Goal: Find specific page/section: Find specific page/section

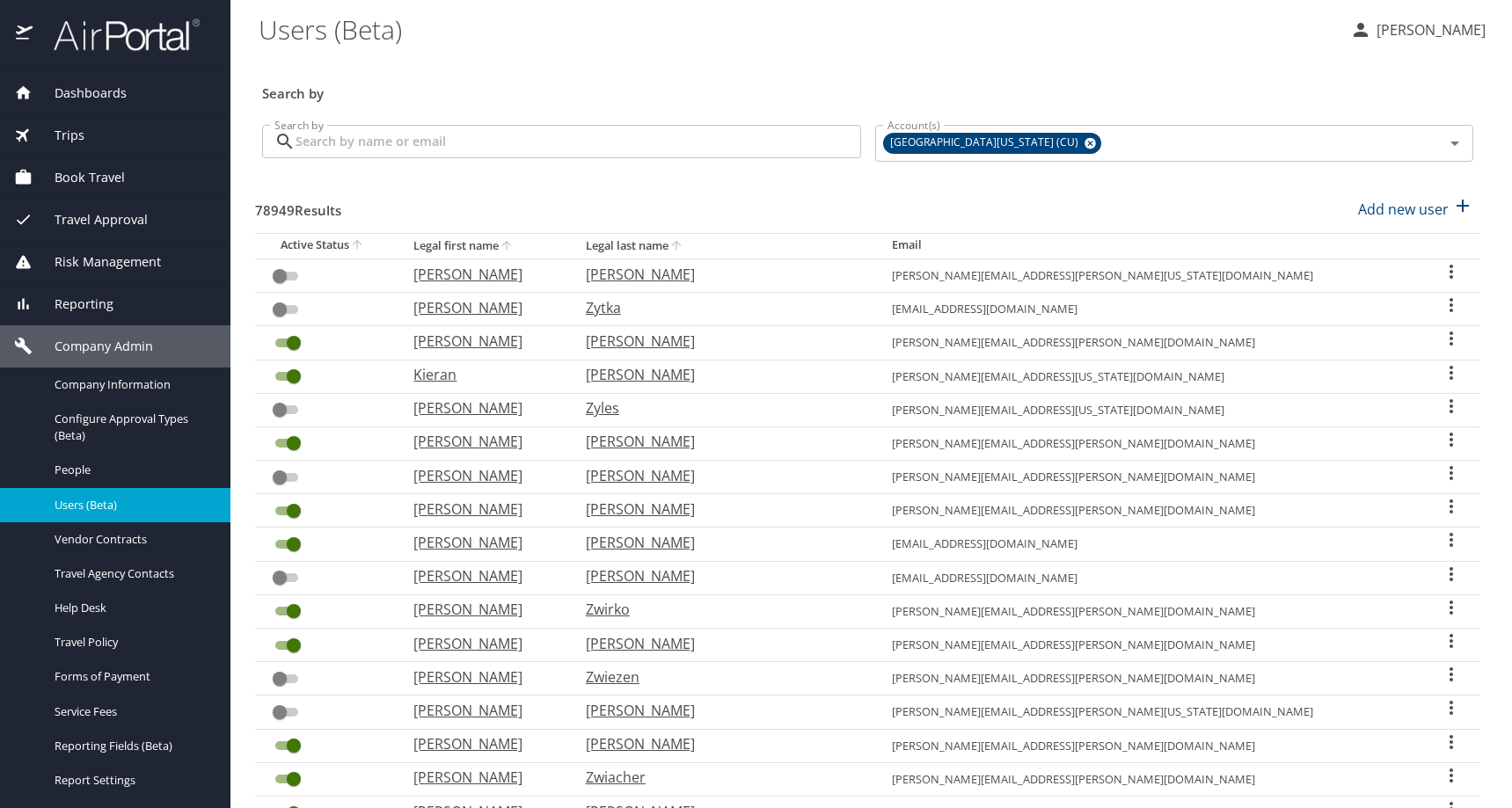
click at [639, 41] on \(Beta\) "Users (Beta)" at bounding box center [796, 29] width 1077 height 54
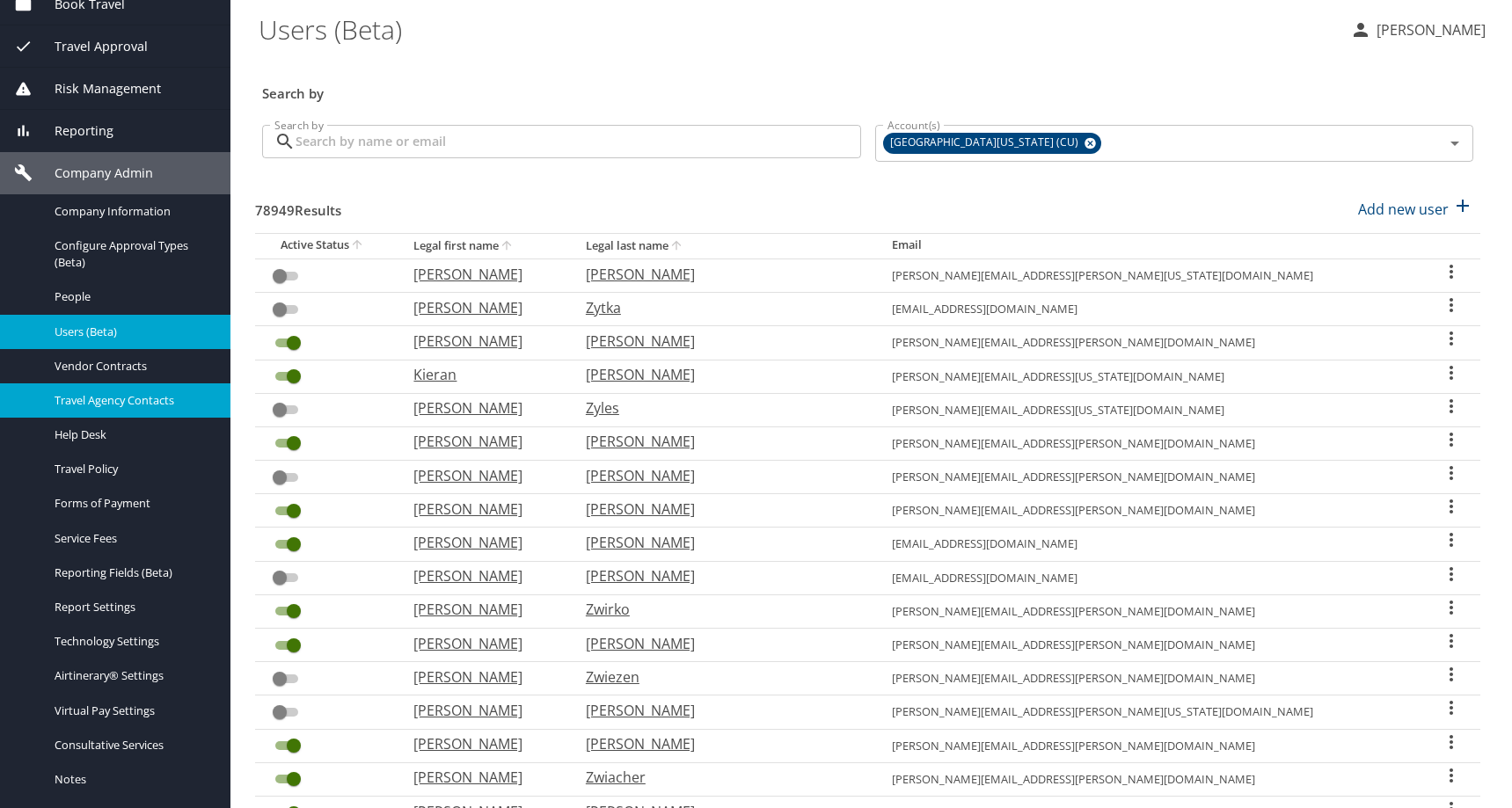
scroll to position [440, 0]
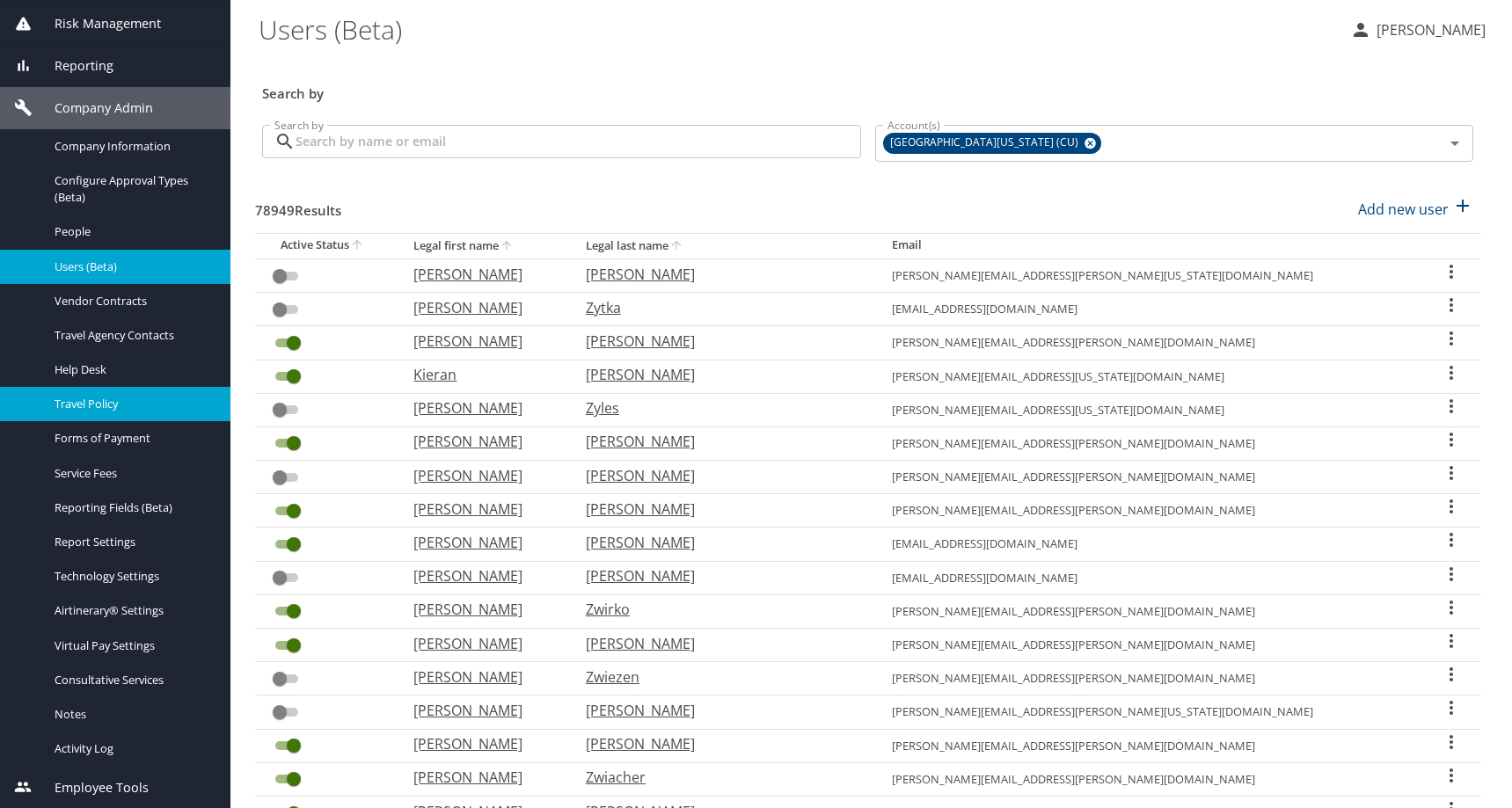
click at [134, 395] on span "Travel Policy" at bounding box center [131, 404] width 154 height 17
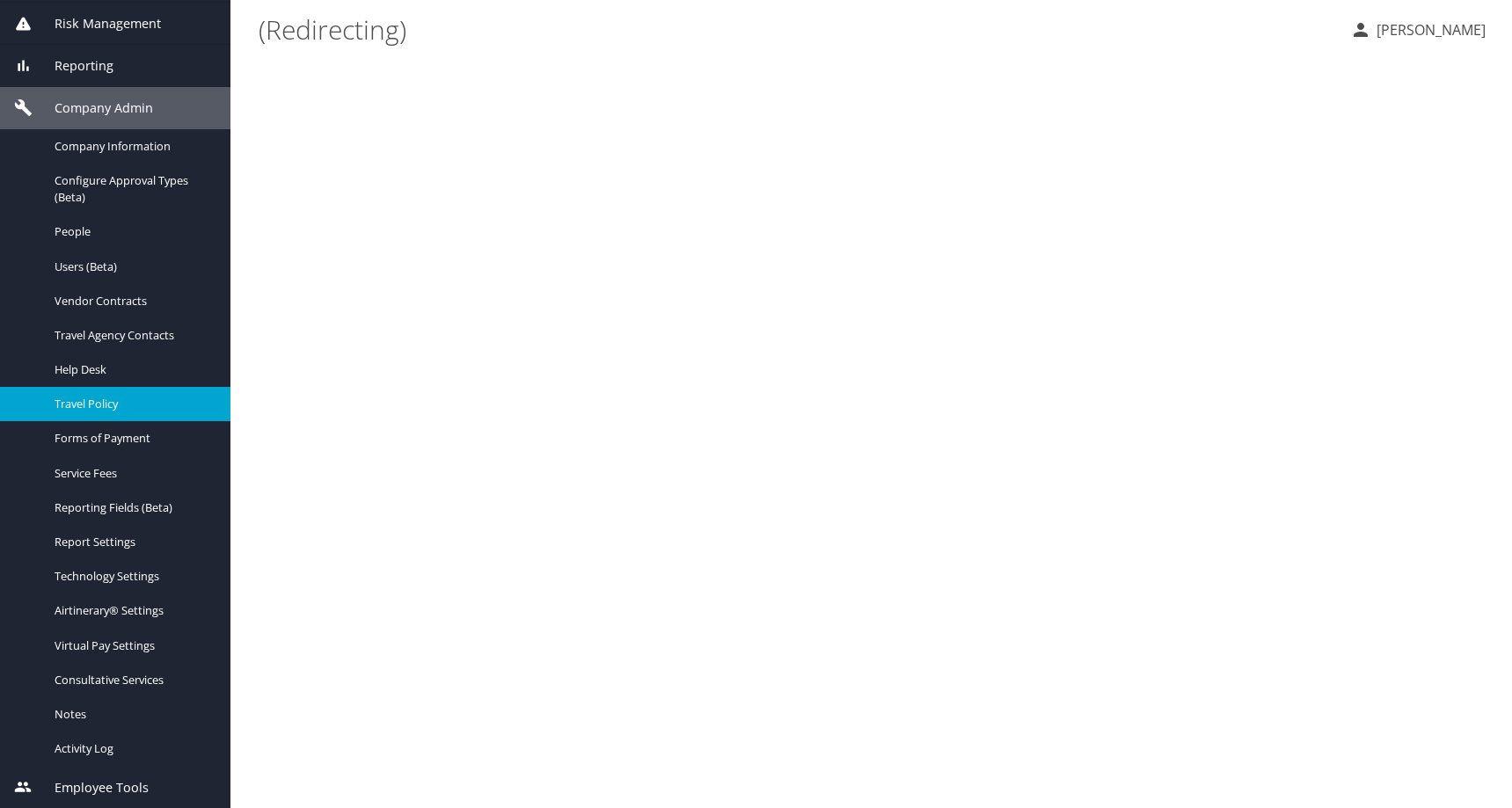
scroll to position [63, 0]
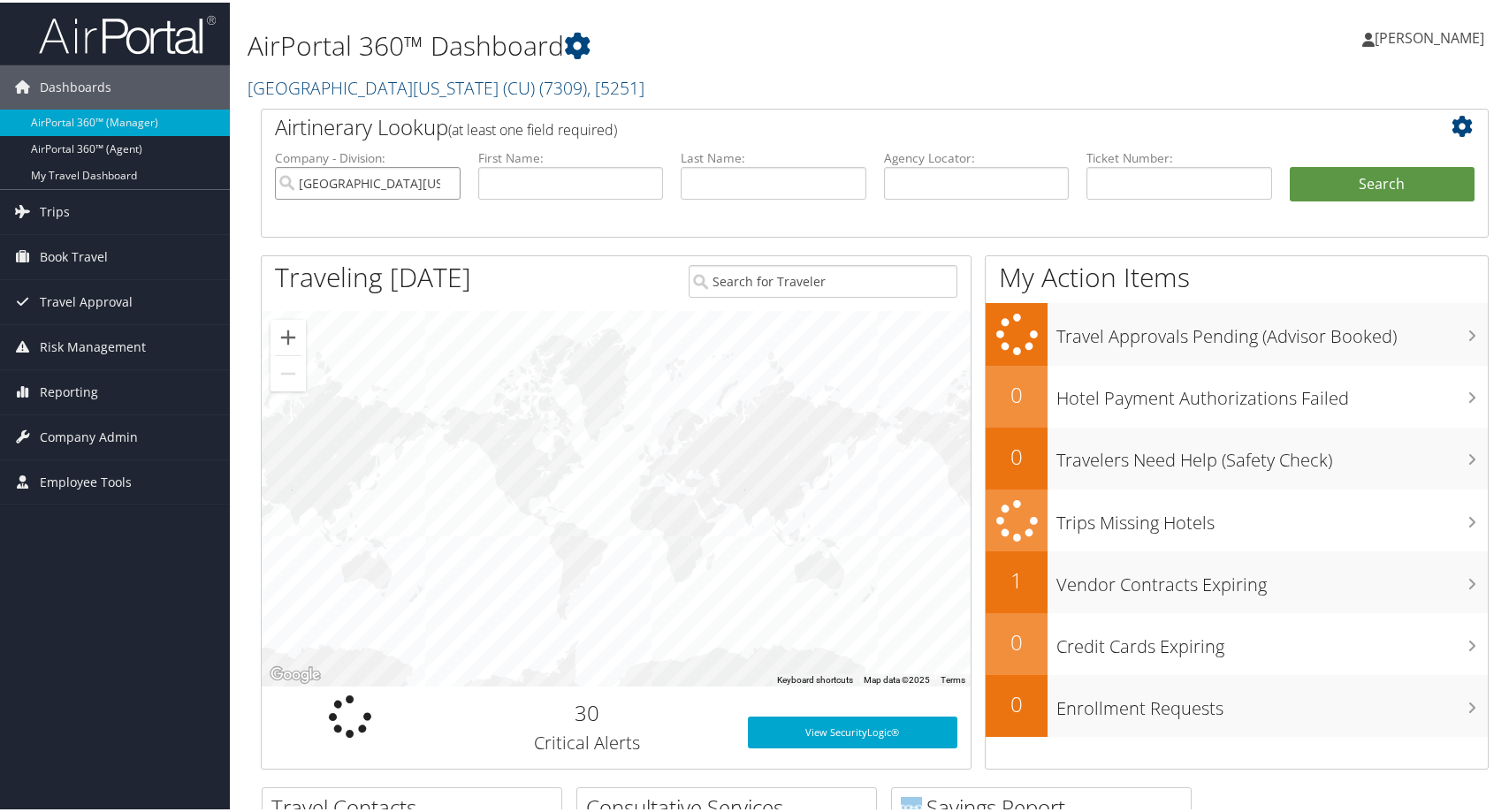
click at [440, 197] on input "[GEOGRAPHIC_DATA][US_STATE] (CU)" at bounding box center [367, 181] width 186 height 33
click at [1063, 106] on div "AirPortal 360™ Dashboard University of Colorado (CU) ( 7309 ) , [ 5251 ] Univer…" at bounding box center [666, 57] width 837 height 97
click at [1104, 140] on h2 "Airtinerary Lookup (at least one field required)" at bounding box center [823, 124] width 1097 height 30
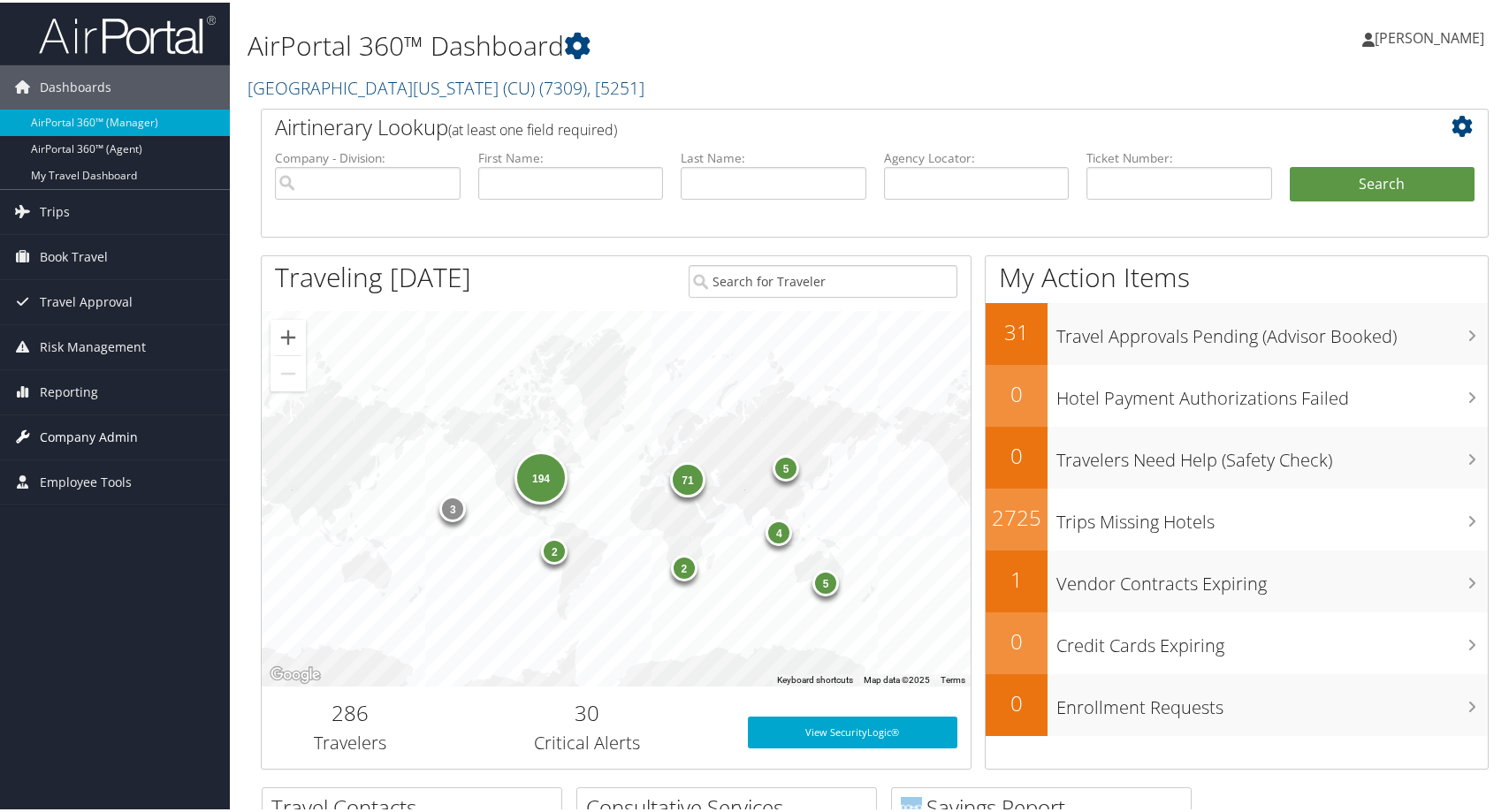
click at [79, 445] on span "Company Admin" at bounding box center [89, 435] width 98 height 44
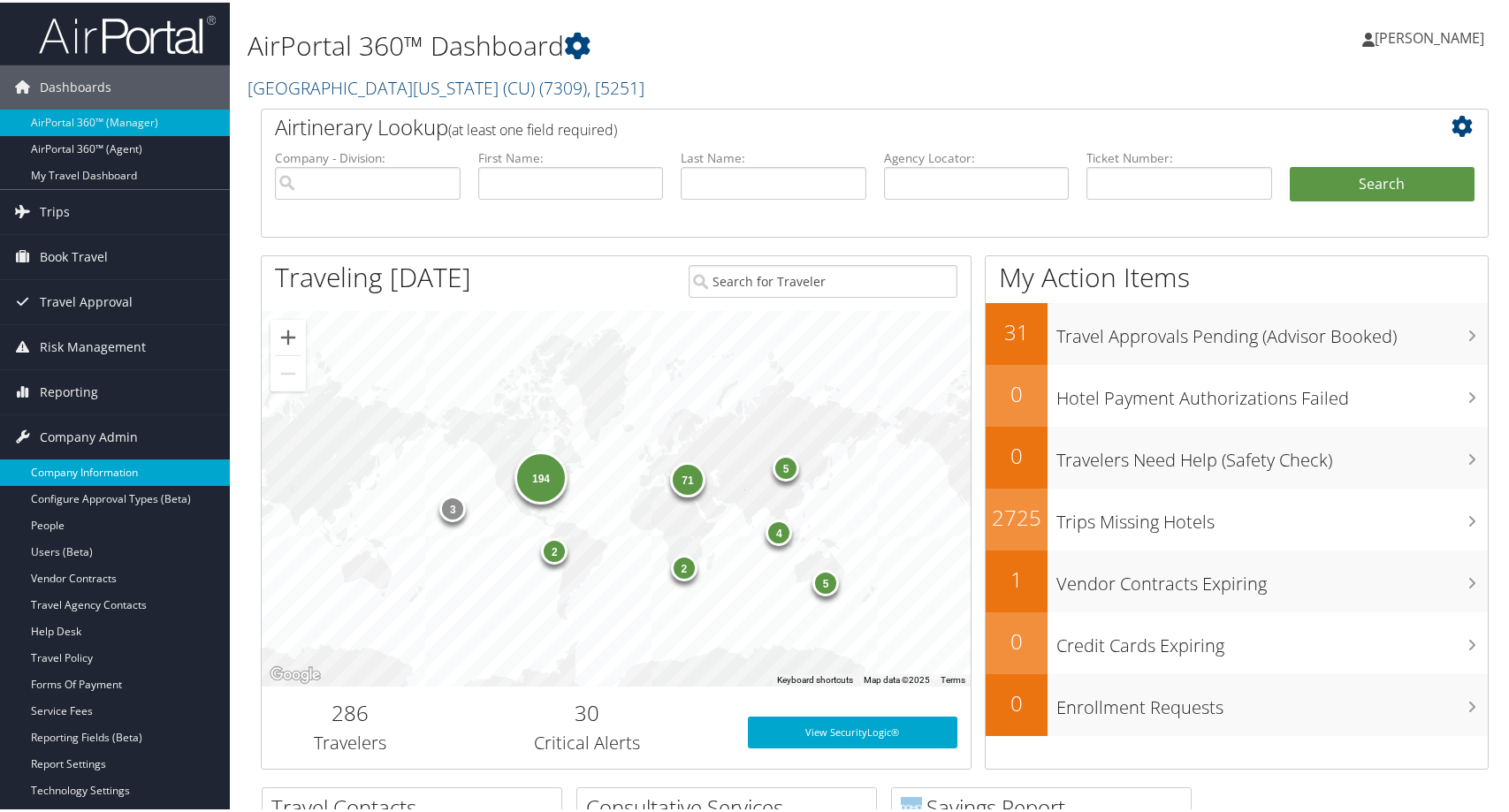
click at [96, 465] on link "Company Information" at bounding box center [114, 470] width 230 height 26
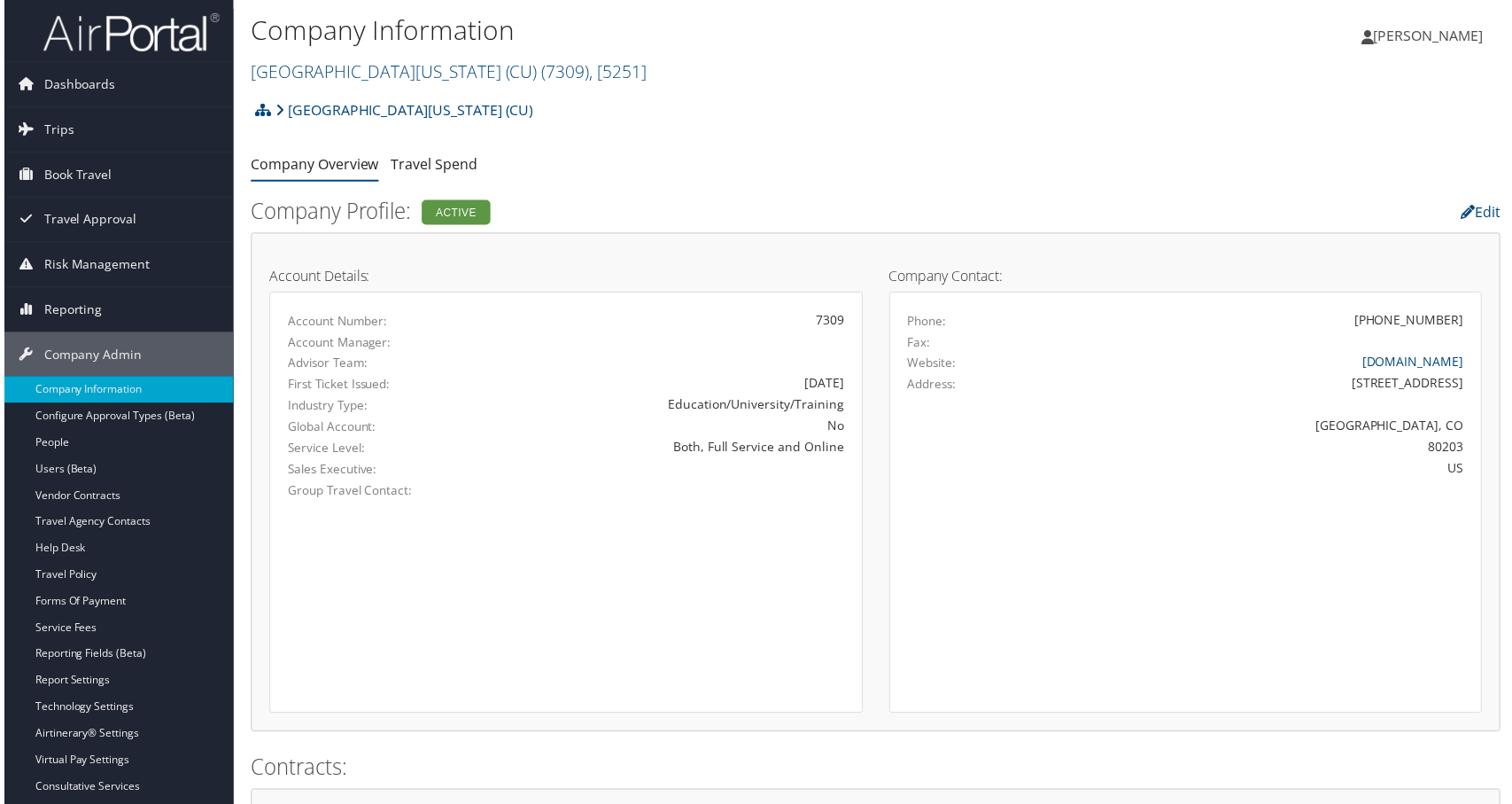
click at [737, 85] on h2 "[GEOGRAPHIC_DATA][US_STATE] (CU) ( 7309 ) , [ 5251 ]" at bounding box center [667, 70] width 838 height 30
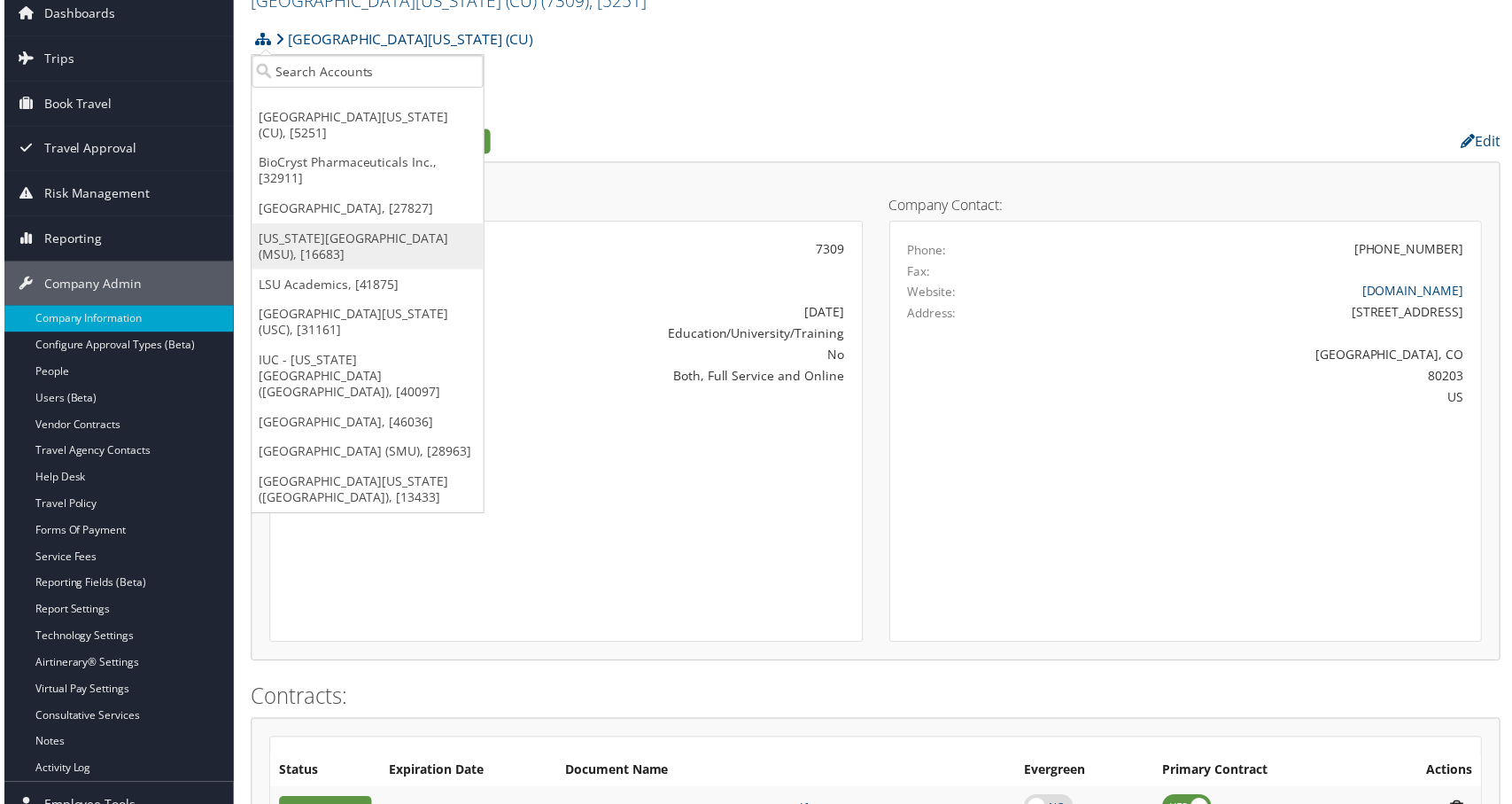
scroll to position [37, 0]
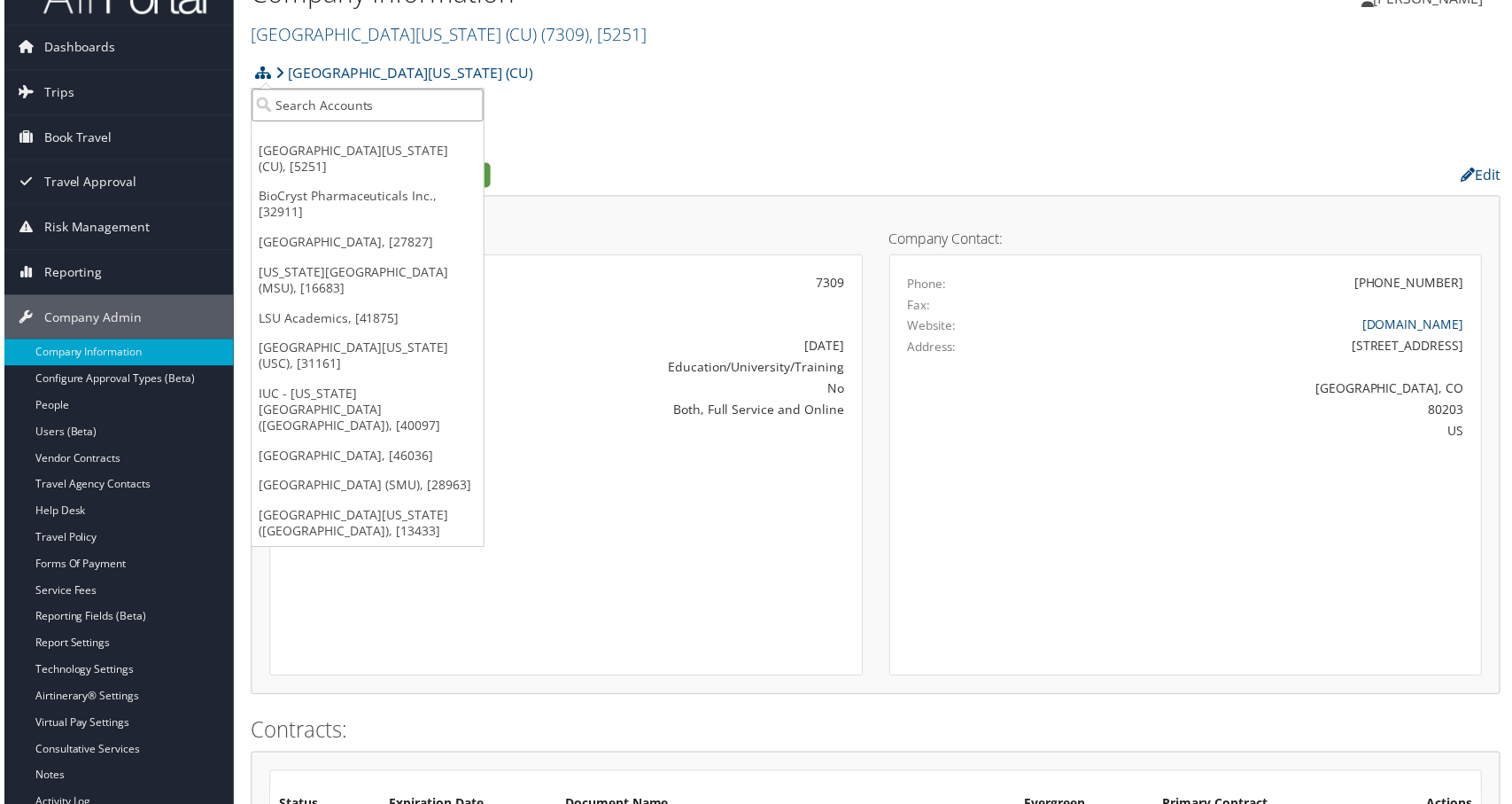
click at [295, 109] on input "search" at bounding box center [365, 106] width 233 height 33
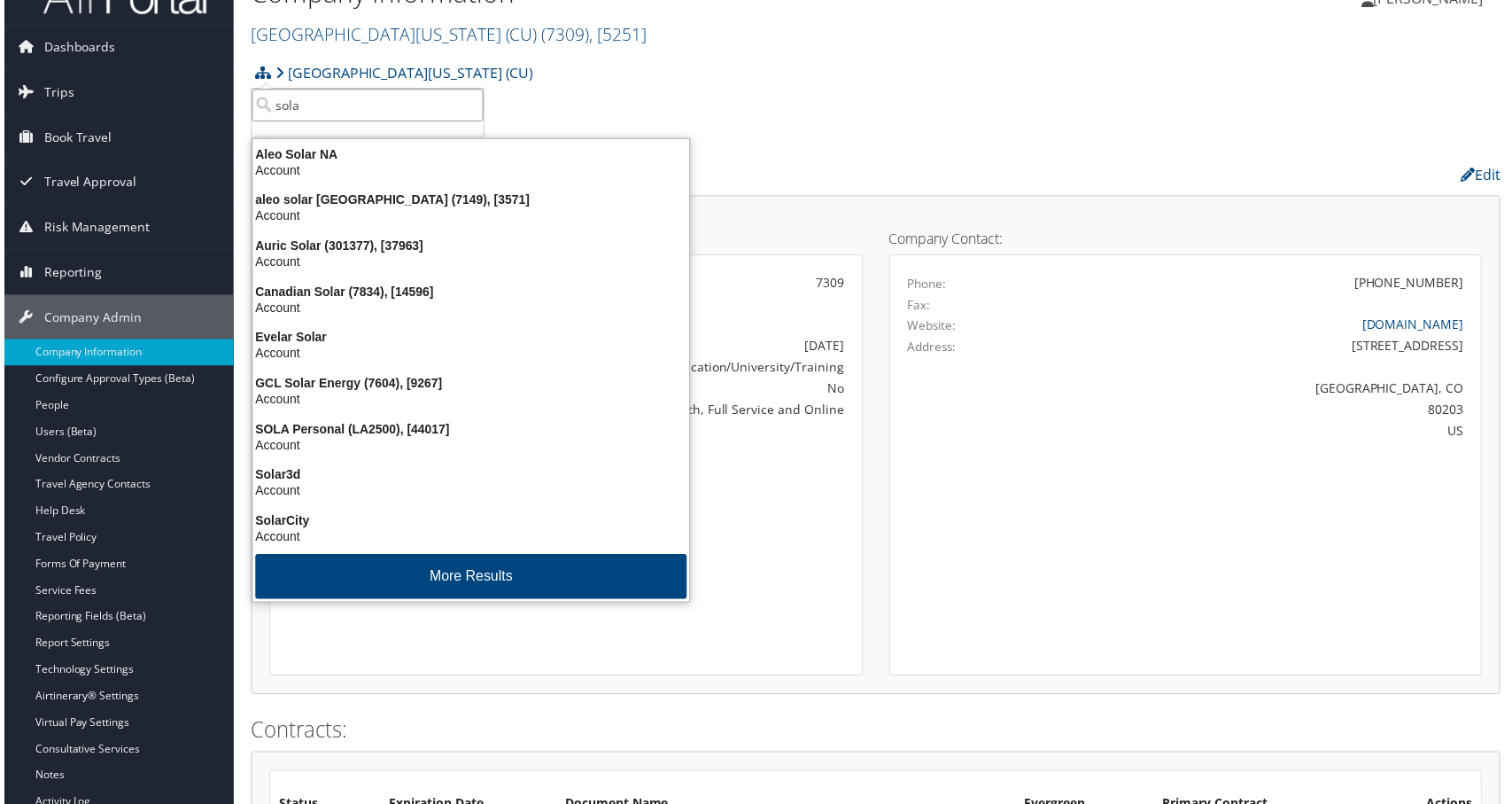
type input "sola"
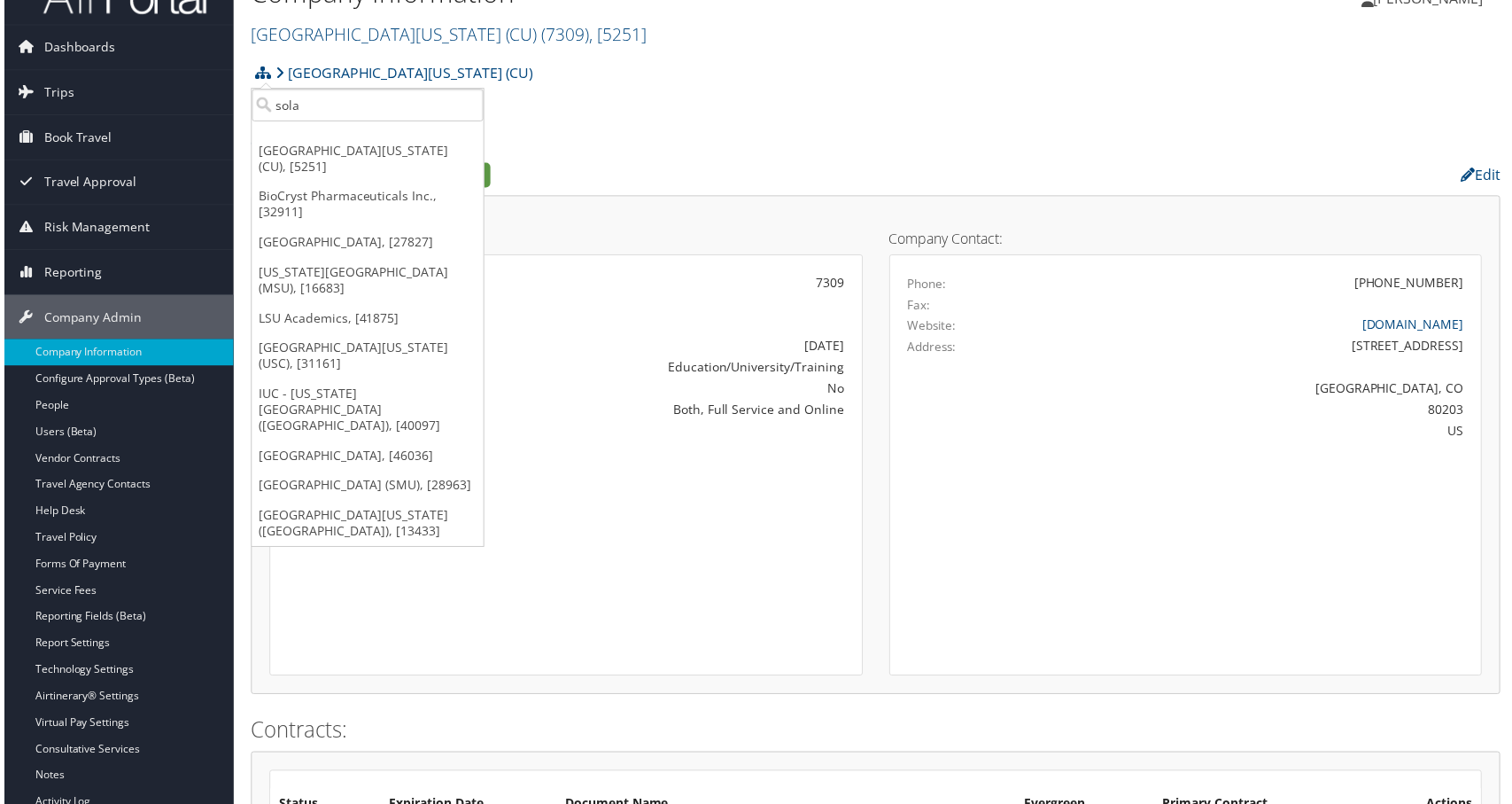
click at [835, 104] on div "[GEOGRAPHIC_DATA][US_STATE] (CU) Account Structure [GEOGRAPHIC_DATA][US_STATE] …" at bounding box center [876, 79] width 1257 height 48
